Goal: Transaction & Acquisition: Purchase product/service

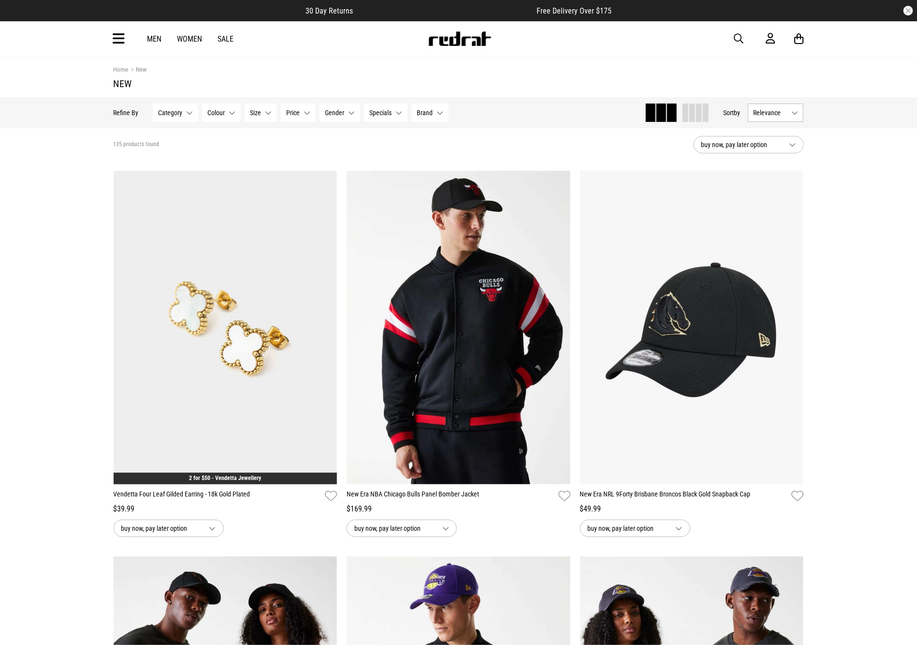
click at [122, 35] on icon at bounding box center [119, 39] width 12 height 16
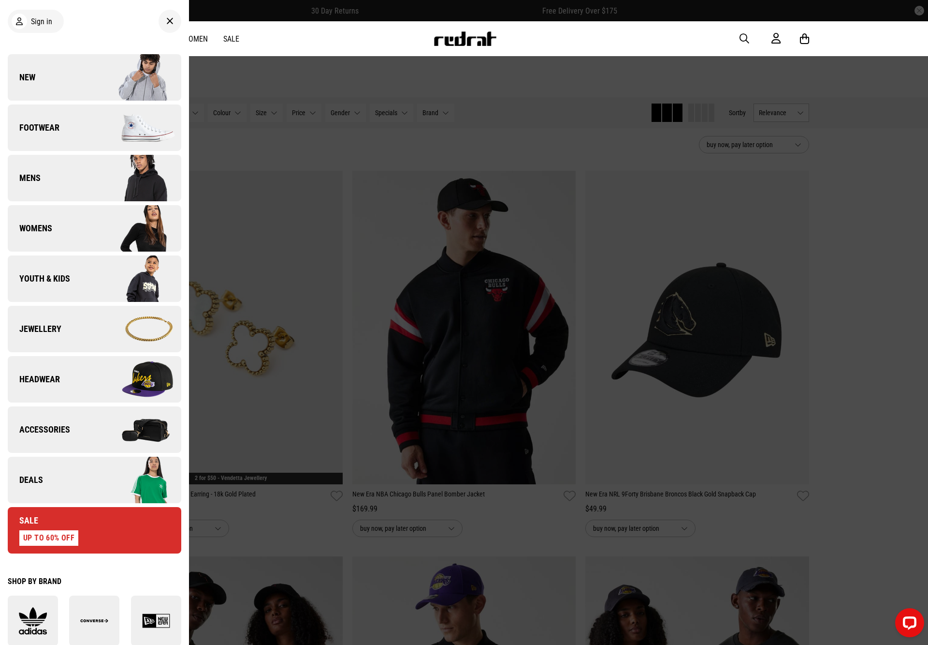
click at [71, 530] on div "UP TO 60% OFF" at bounding box center [48, 537] width 59 height 15
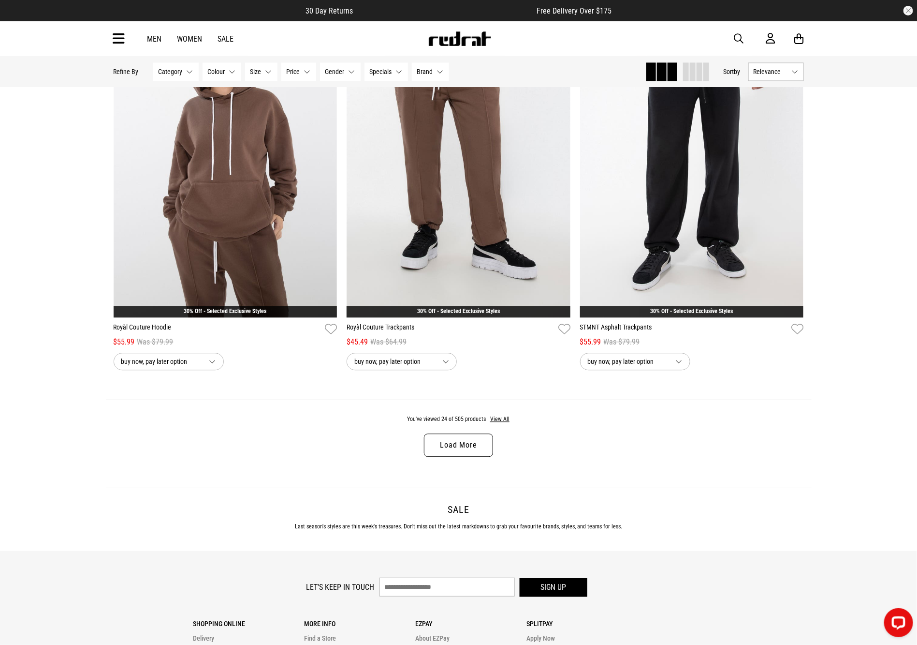
scroll to position [2855, 0]
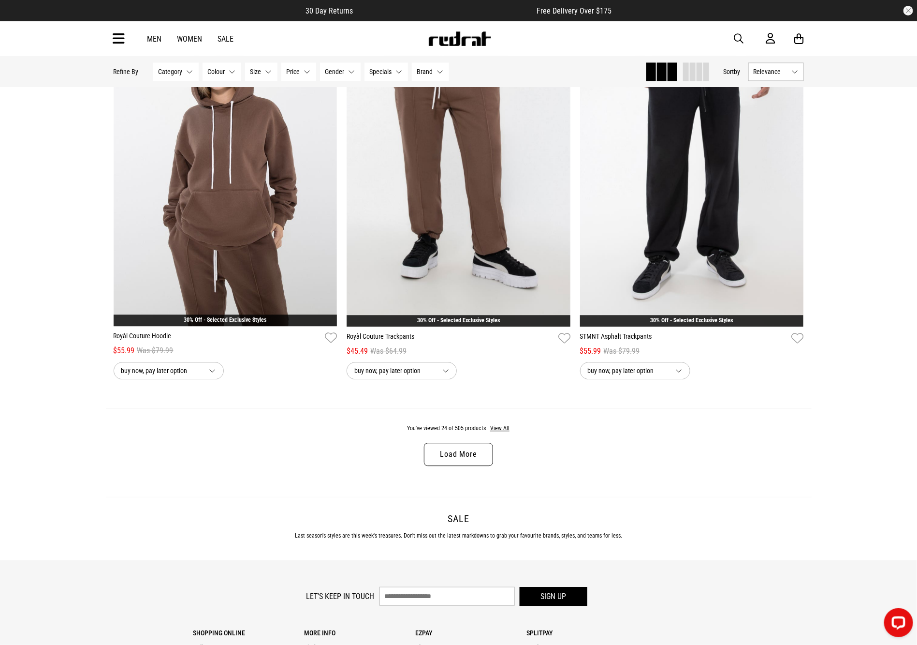
click at [194, 74] on button "Category None selected" at bounding box center [175, 71] width 45 height 18
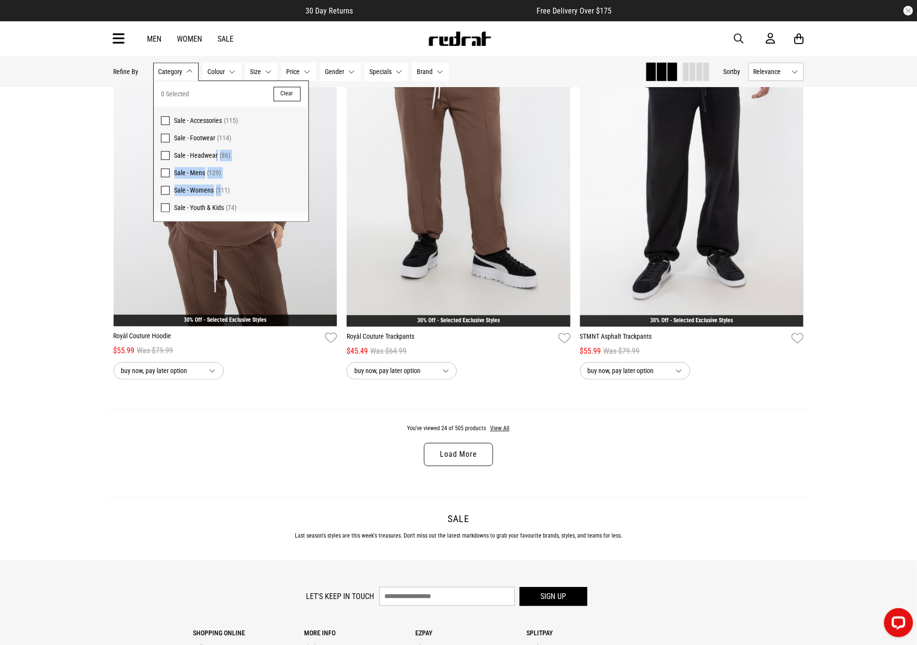
drag, startPoint x: 215, startPoint y: 156, endPoint x: 234, endPoint y: 168, distance: 22.7
click at [226, 179] on div "0 Selected Clear Sale - Accessories (115) Sale - Footwear (114) Sale - Headwear…" at bounding box center [231, 151] width 155 height 140
click at [205, 136] on span "Sale - Footwear" at bounding box center [195, 138] width 41 height 8
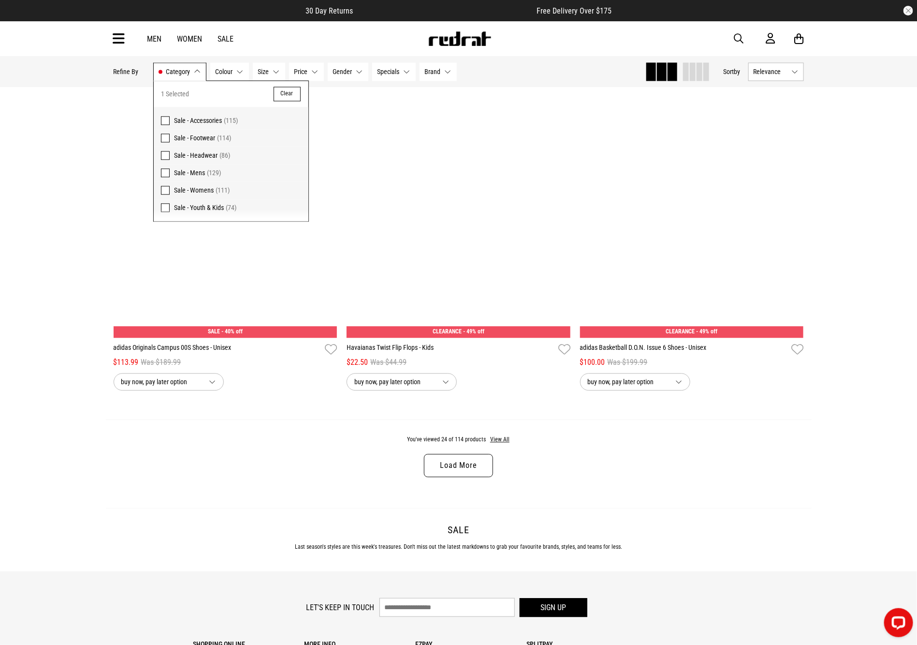
scroll to position [2866, 0]
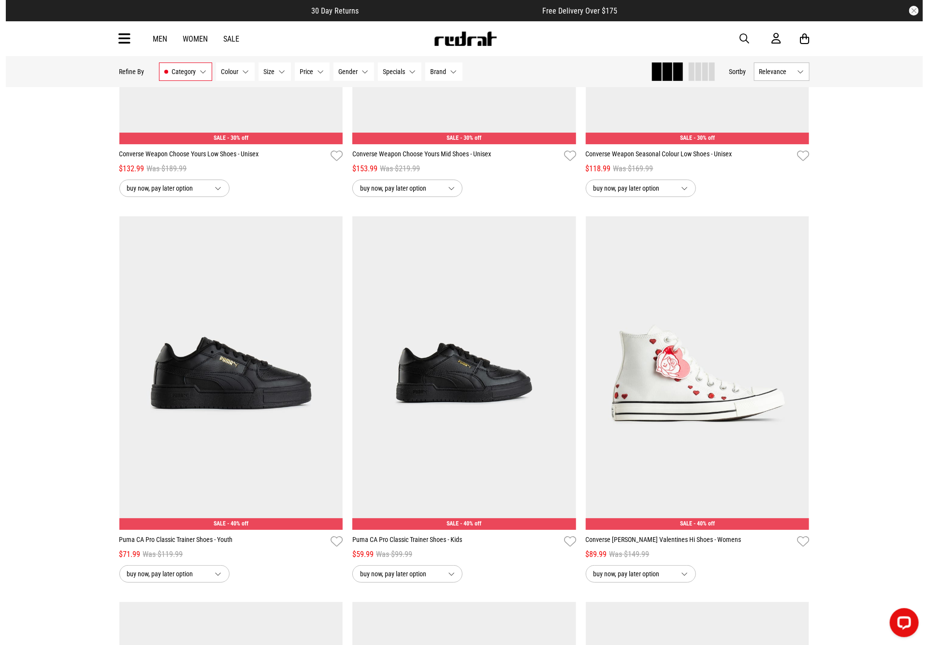
scroll to position [1094, 0]
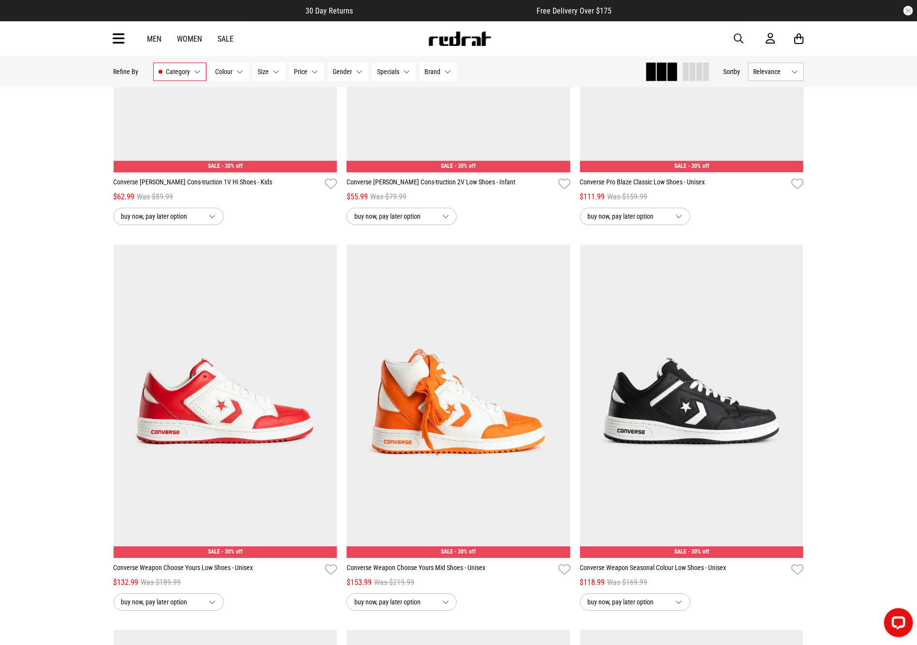
click at [119, 34] on icon at bounding box center [119, 39] width 12 height 16
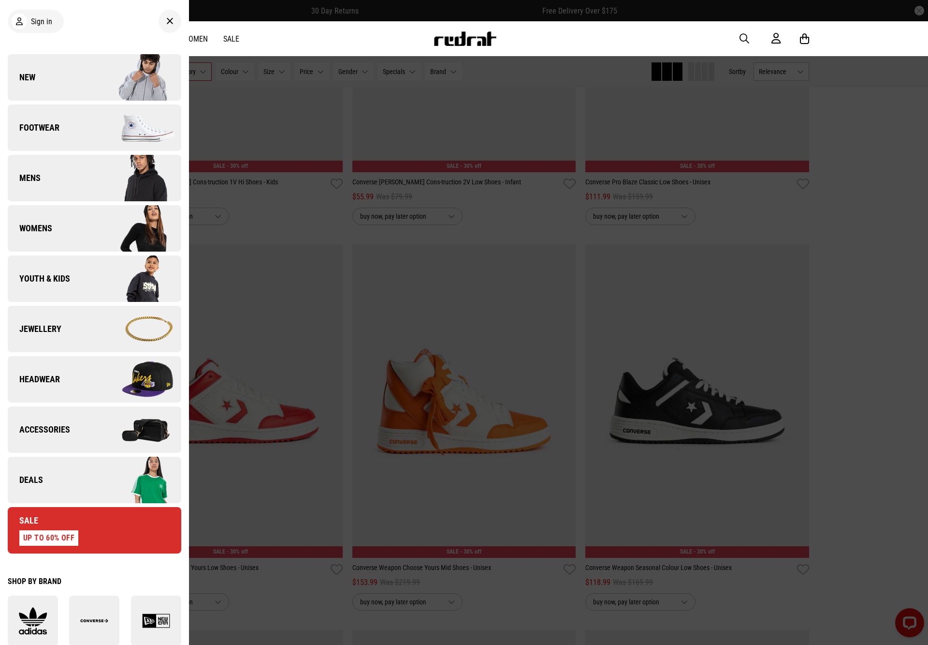
click at [51, 134] on link "Footwear" at bounding box center [95, 127] width 174 height 46
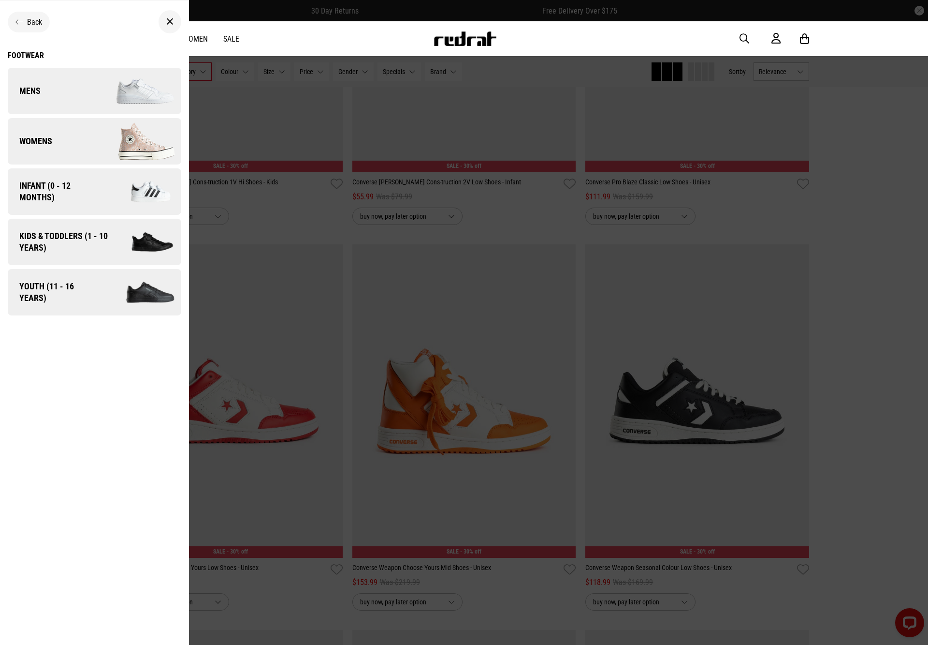
click at [78, 83] on link "Mens" at bounding box center [95, 91] width 174 height 46
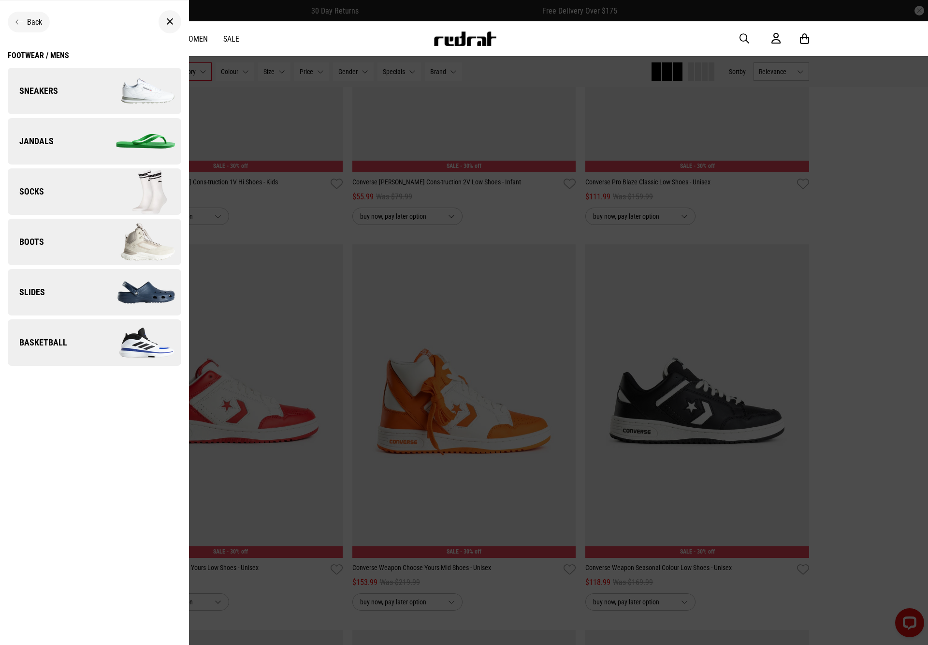
click at [99, 93] on img at bounding box center [137, 91] width 87 height 48
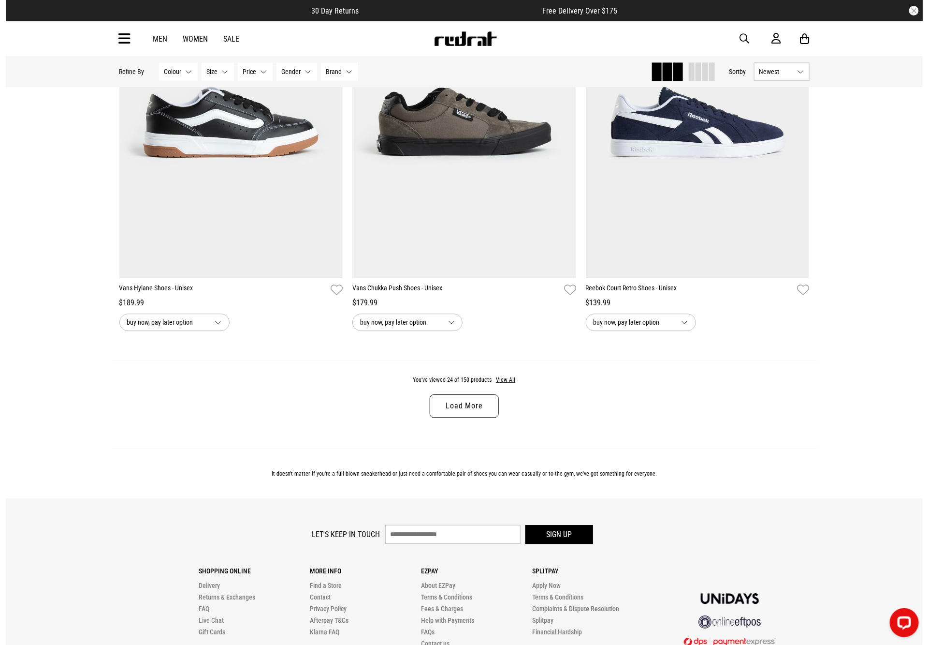
scroll to position [2916, 0]
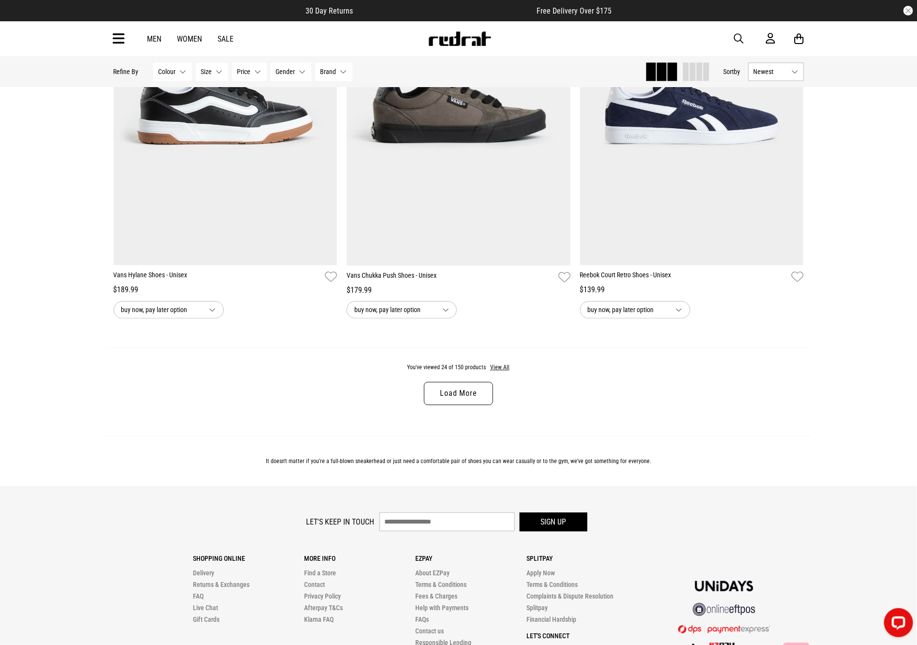
click at [737, 38] on span "button" at bounding box center [739, 39] width 10 height 12
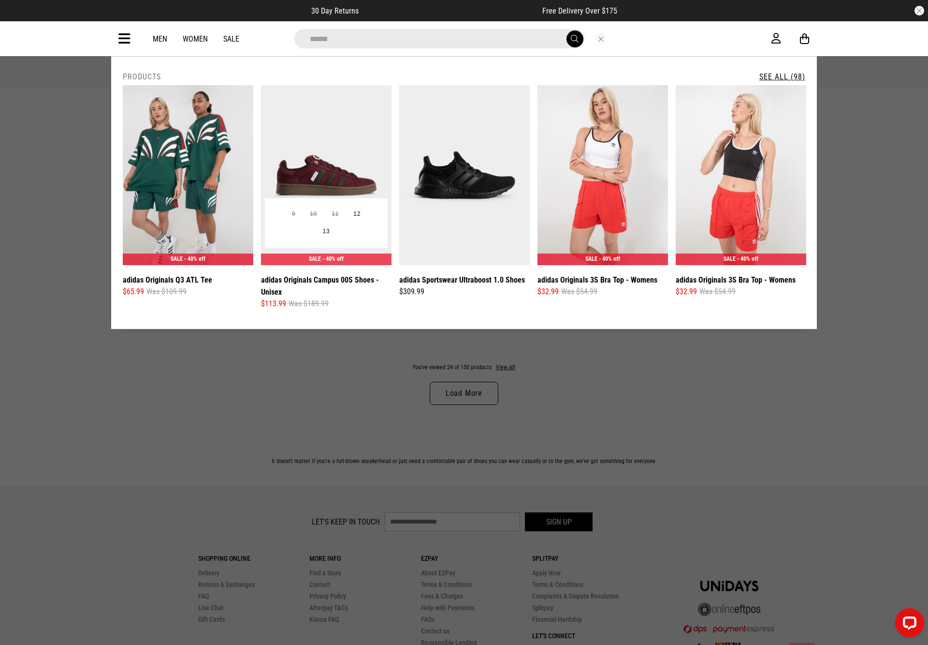
type input "**********"
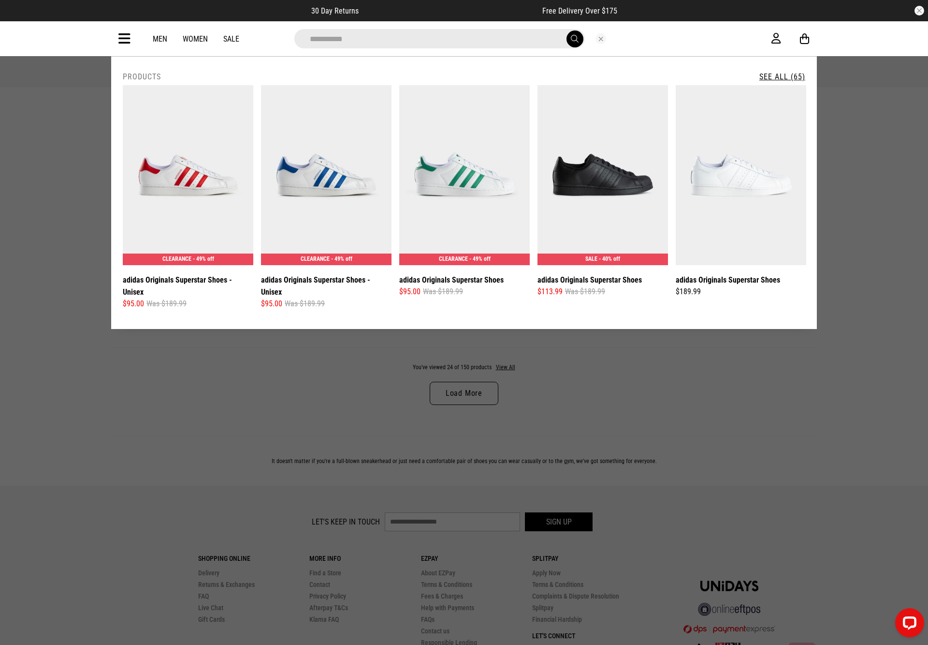
click at [567, 30] on button "submit" at bounding box center [575, 38] width 17 height 17
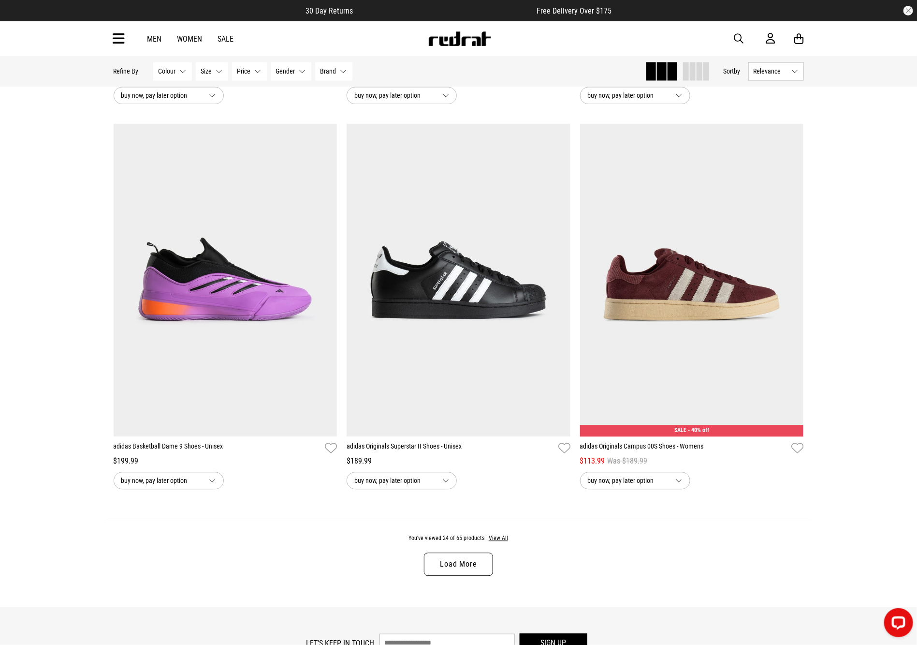
scroll to position [2722, 0]
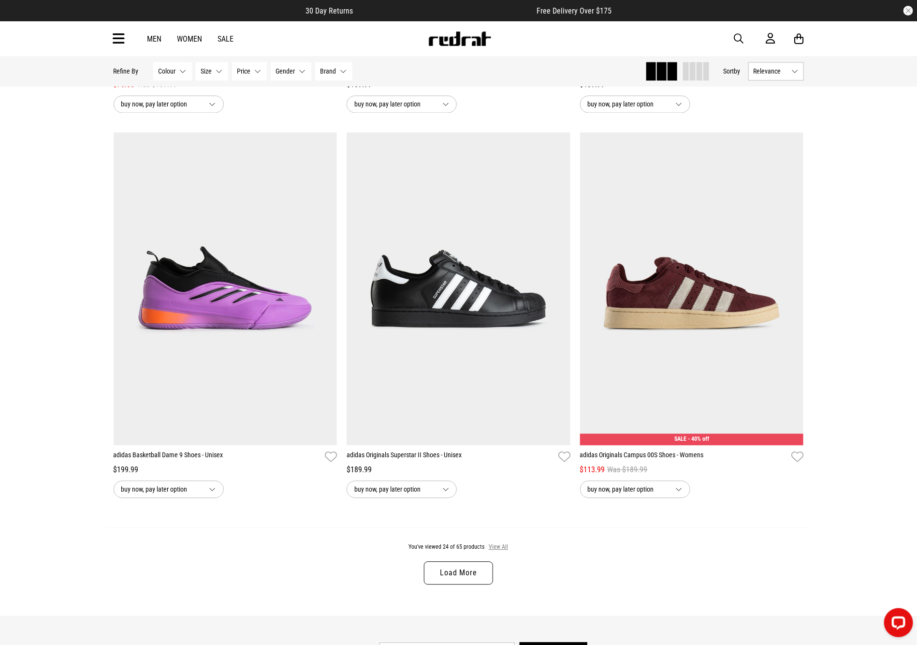
click at [502, 552] on button "View All" at bounding box center [498, 547] width 20 height 9
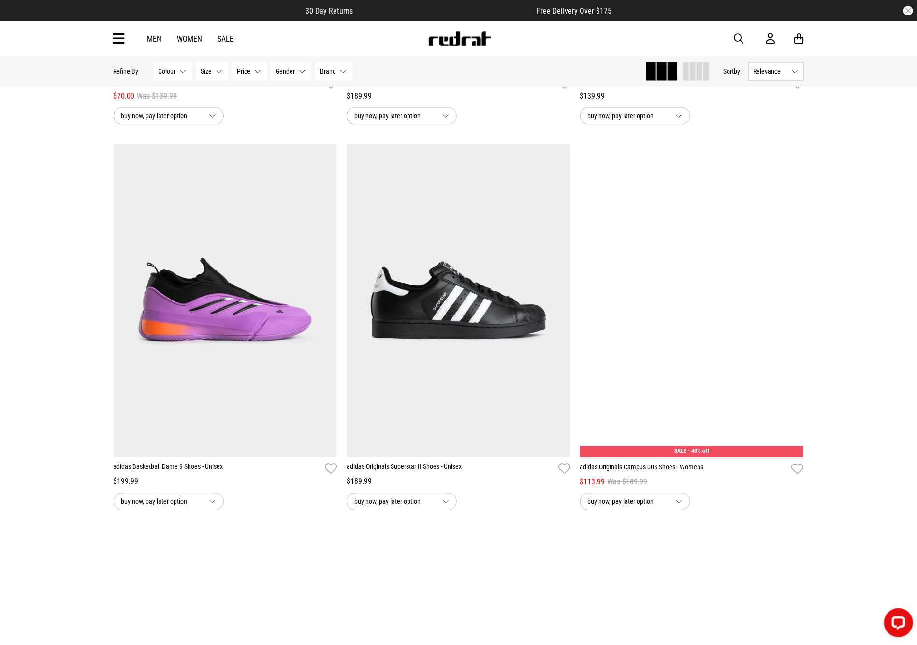
scroll to position [2733, 0]
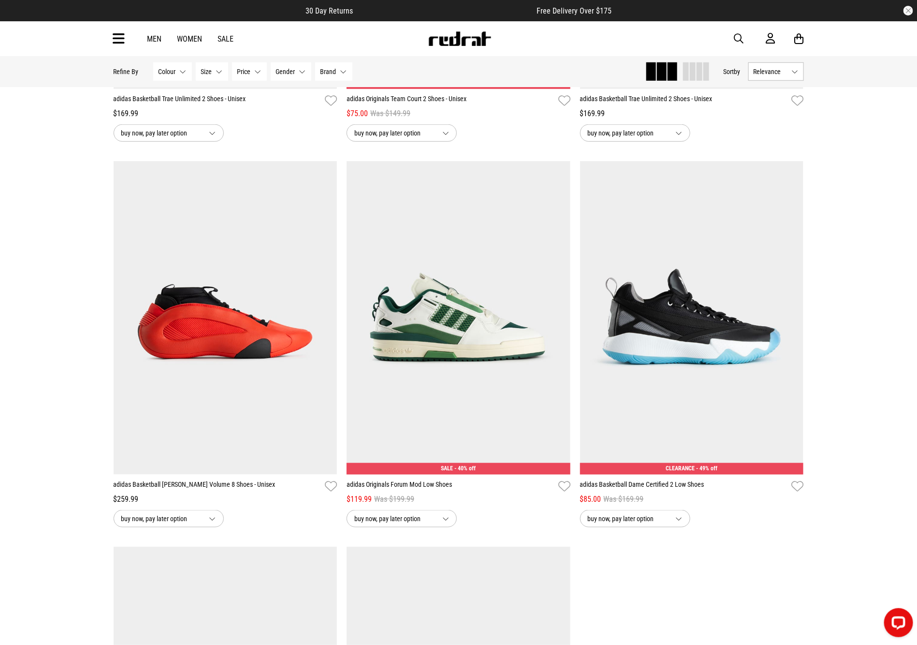
scroll to position [7735, 0]
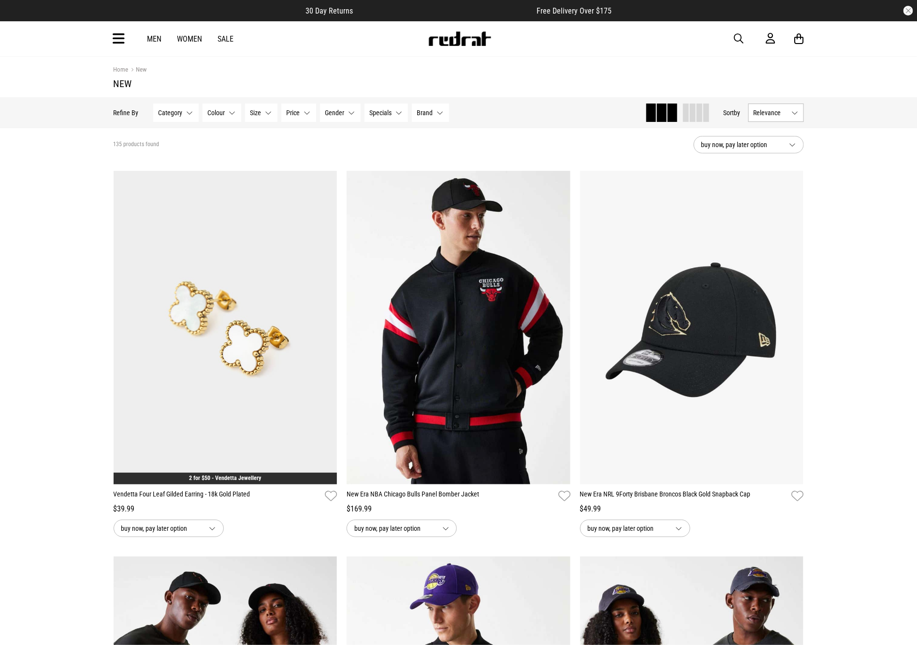
click at [741, 39] on span "button" at bounding box center [739, 39] width 10 height 12
click at [541, 35] on input "search" at bounding box center [434, 38] width 291 height 19
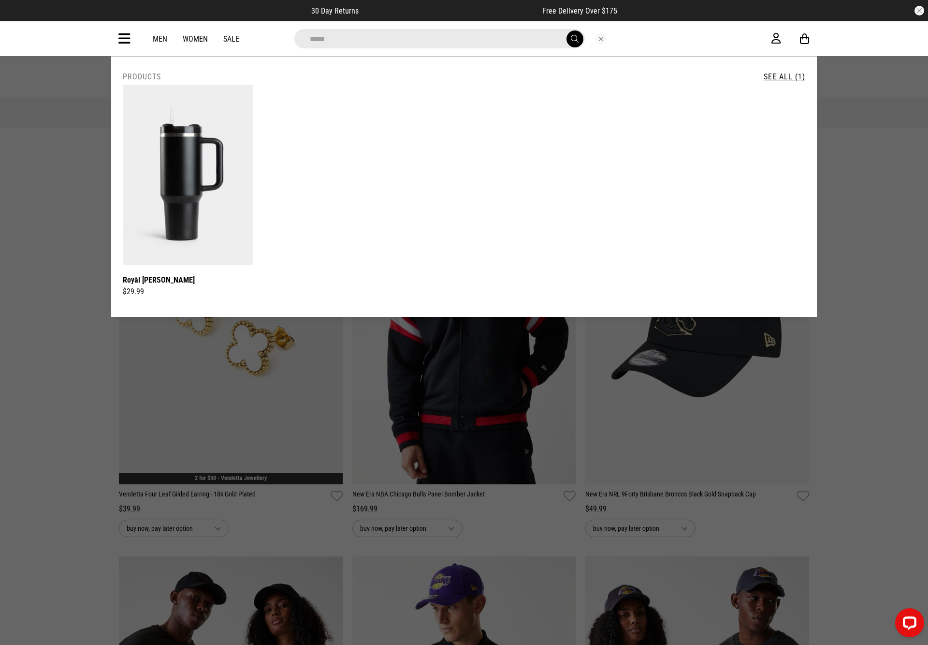
type input "*****"
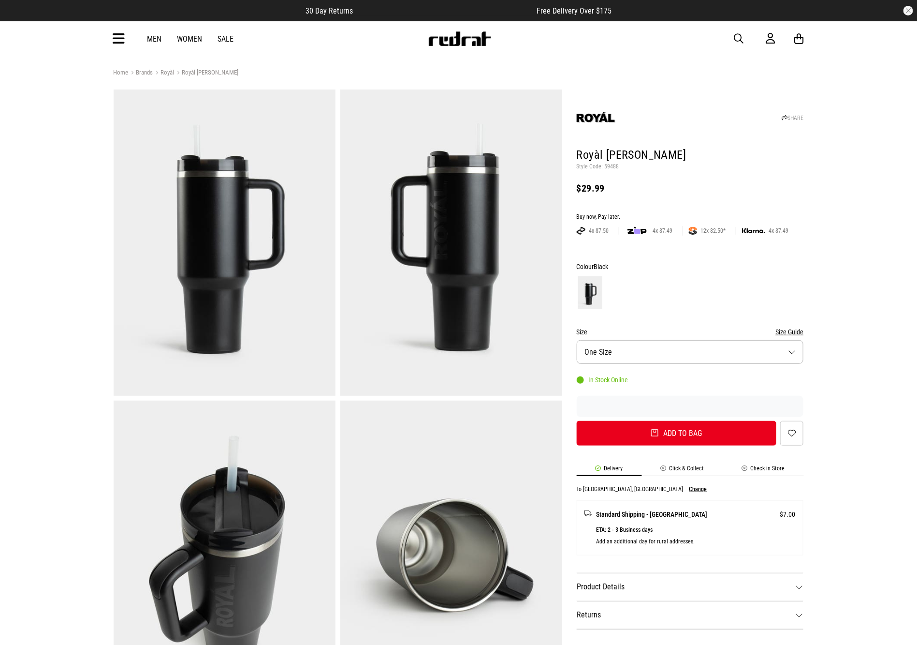
click at [605, 167] on p "Style Code: 59488" at bounding box center [690, 167] width 227 height 8
copy p "59488"
